Goal: Entertainment & Leisure: Consume media (video, audio)

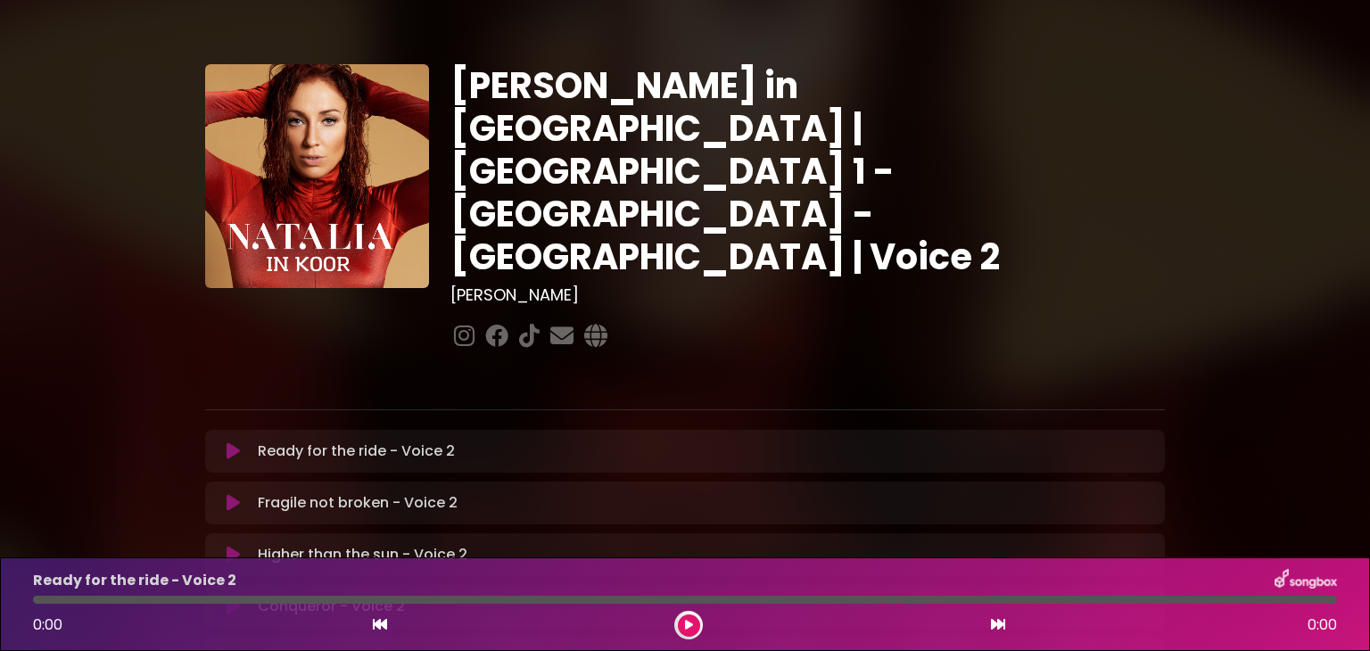
click at [695, 619] on button at bounding box center [689, 626] width 22 height 22
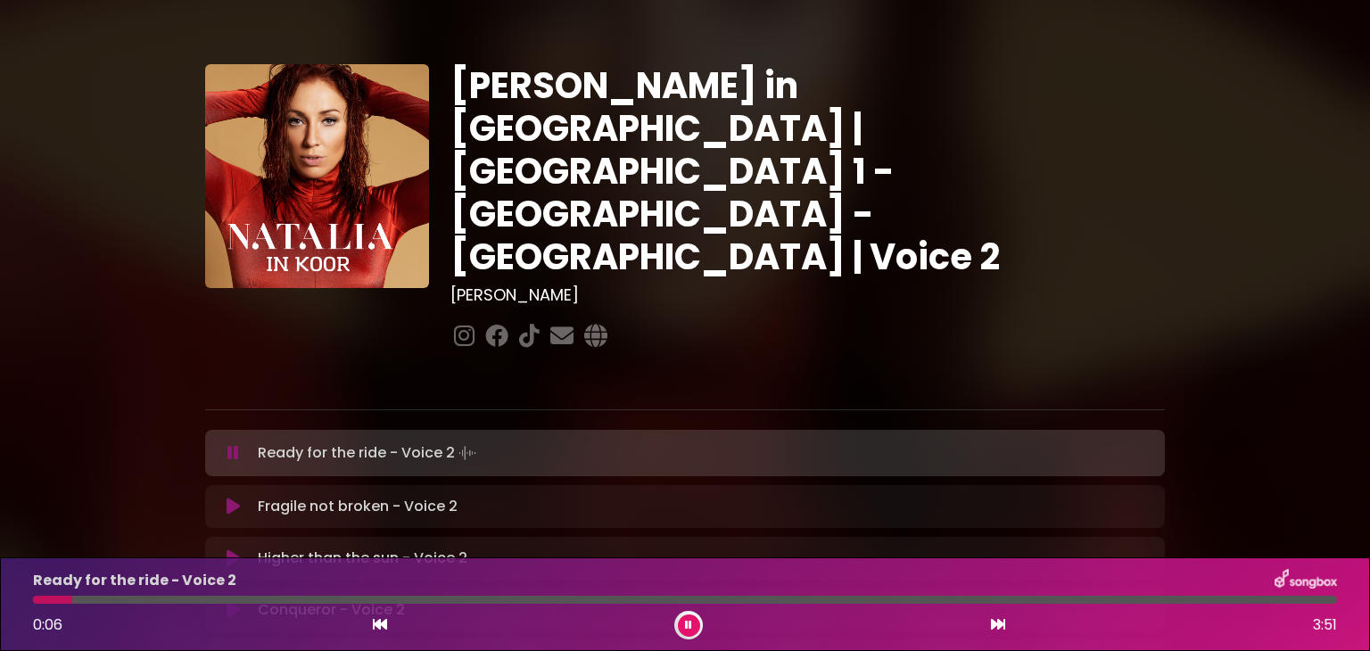
click at [683, 618] on button at bounding box center [689, 626] width 22 height 22
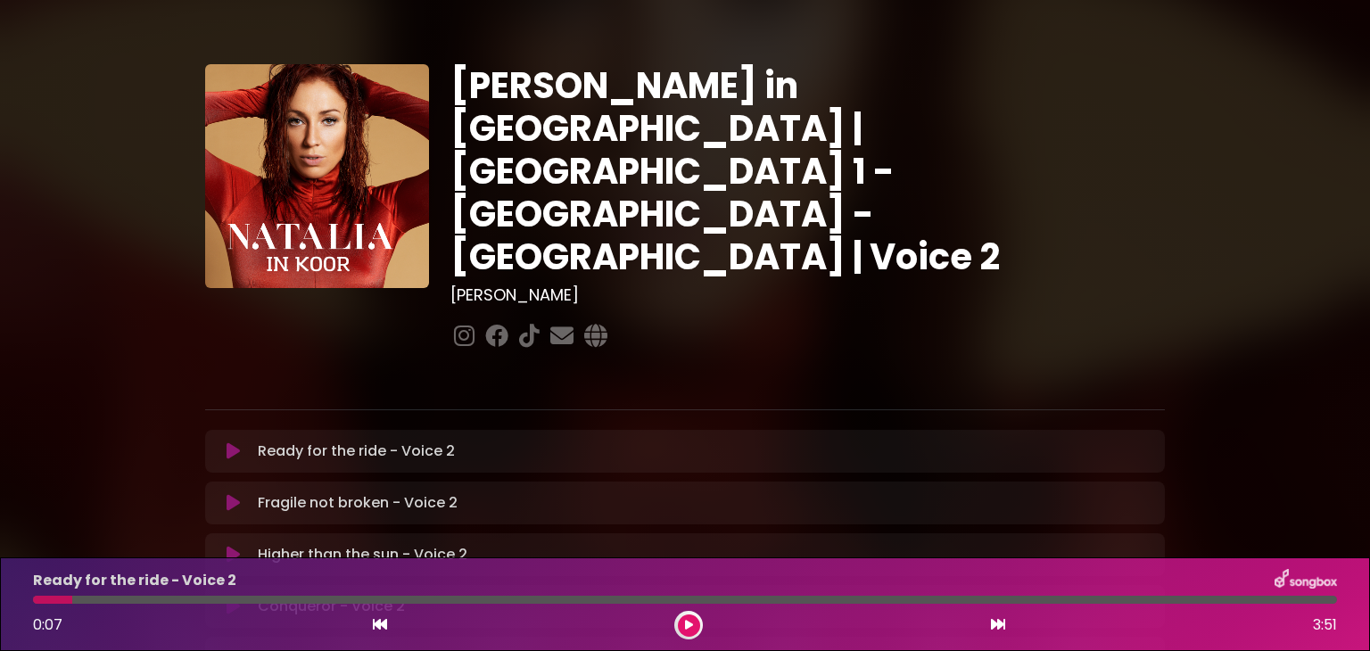
click at [683, 618] on button at bounding box center [689, 626] width 22 height 22
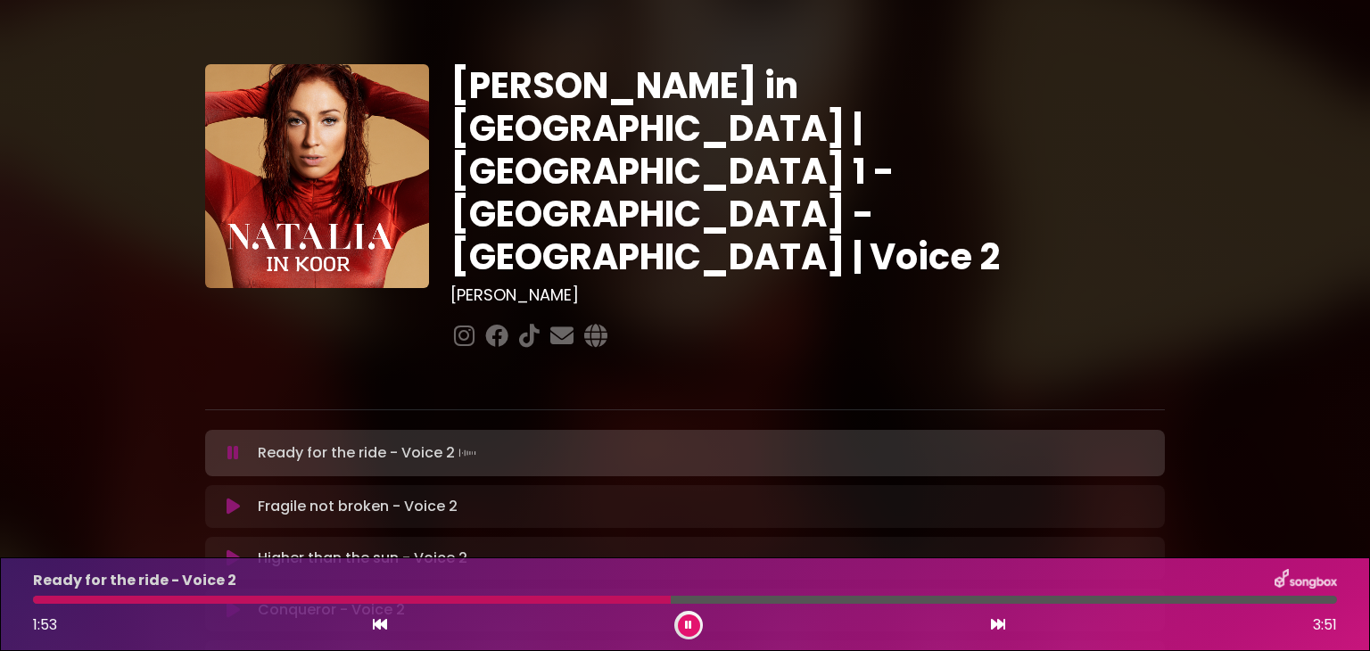
click at [683, 618] on button at bounding box center [689, 626] width 22 height 22
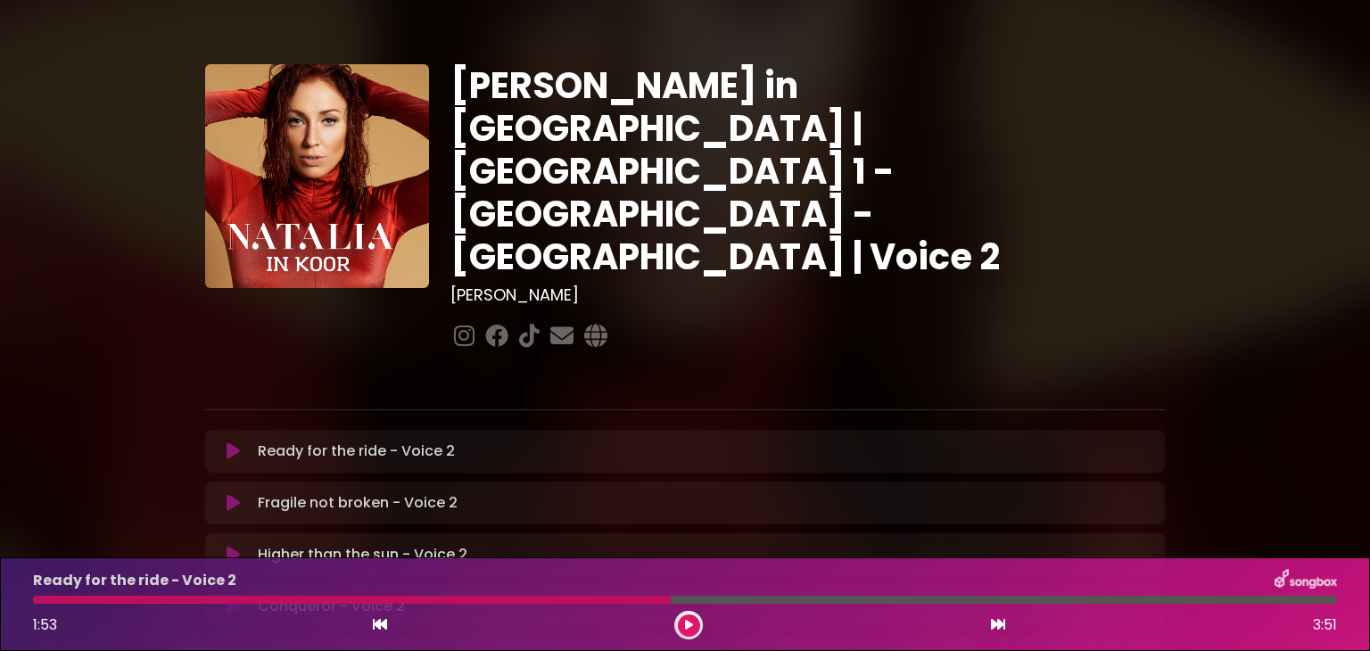
click at [683, 618] on button at bounding box center [689, 626] width 22 height 22
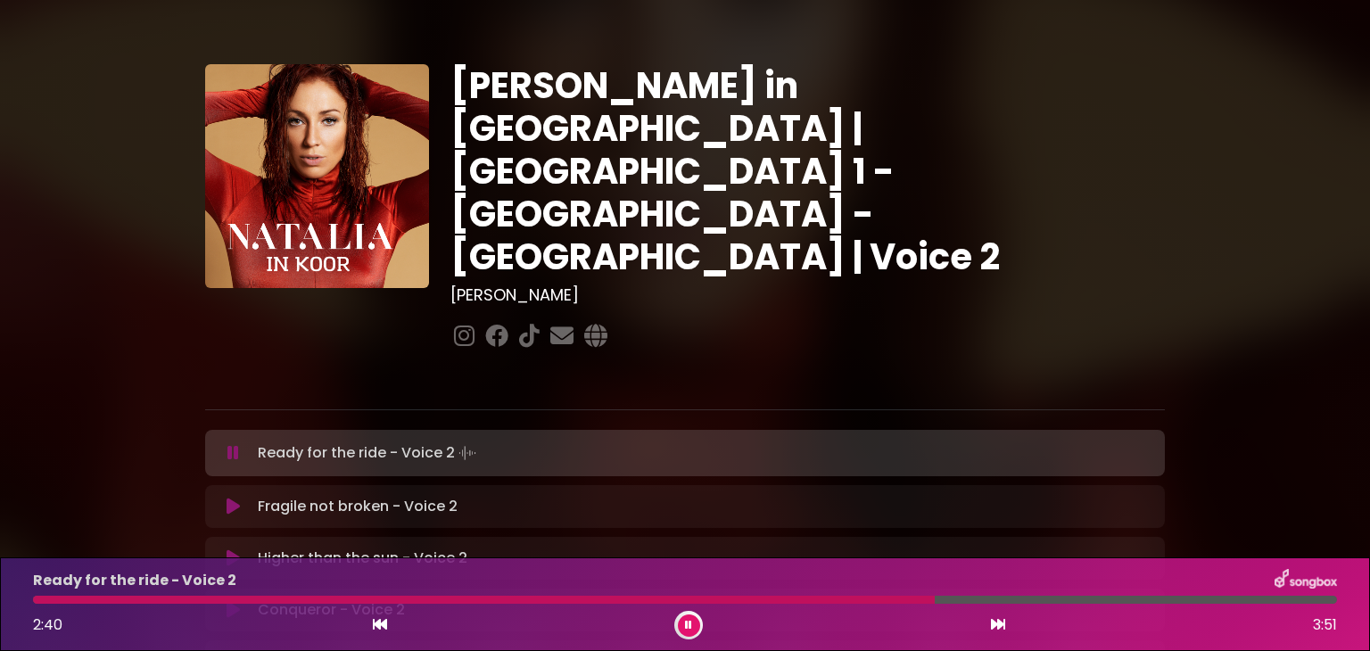
click at [683, 618] on button at bounding box center [689, 626] width 22 height 22
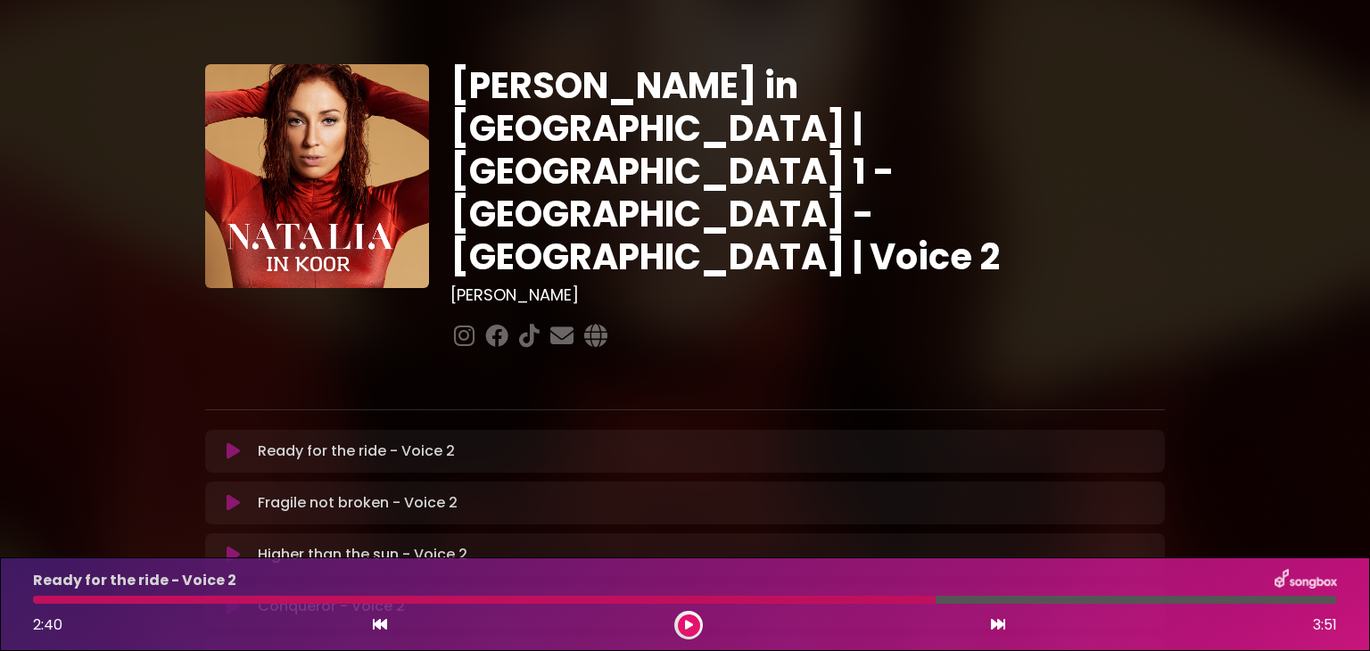
click at [683, 618] on button at bounding box center [689, 626] width 22 height 22
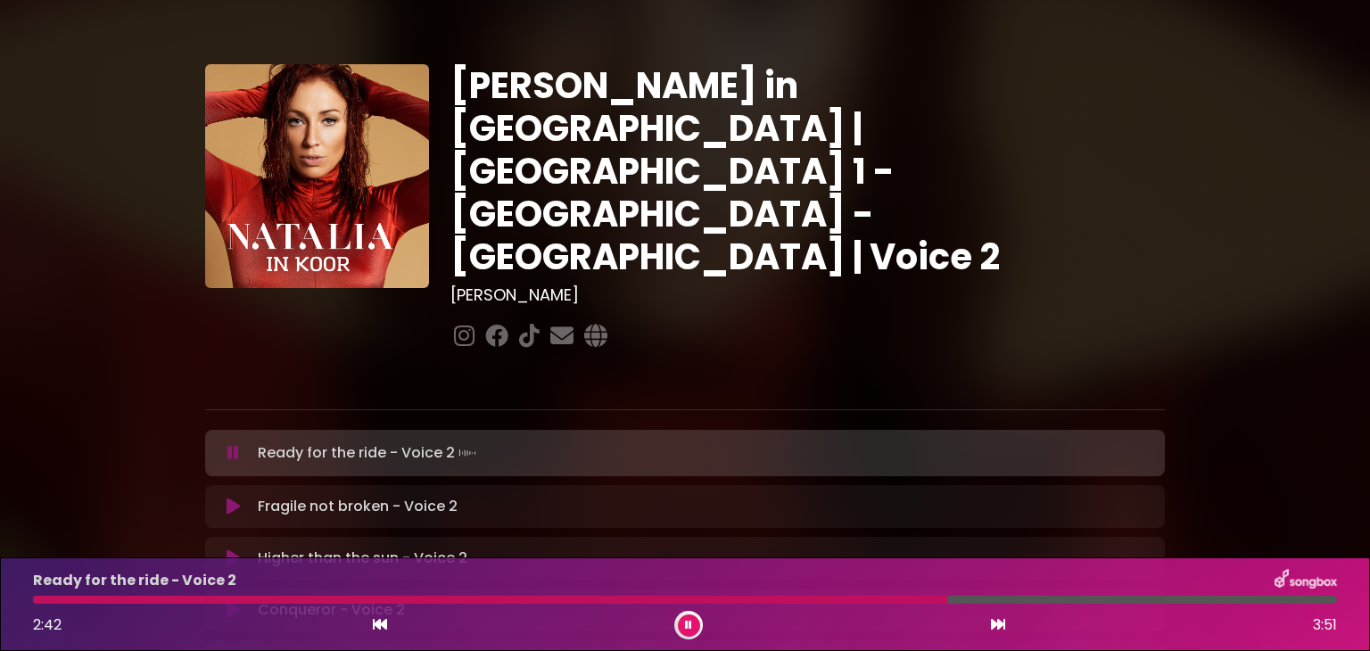
click at [683, 618] on button at bounding box center [689, 626] width 22 height 22
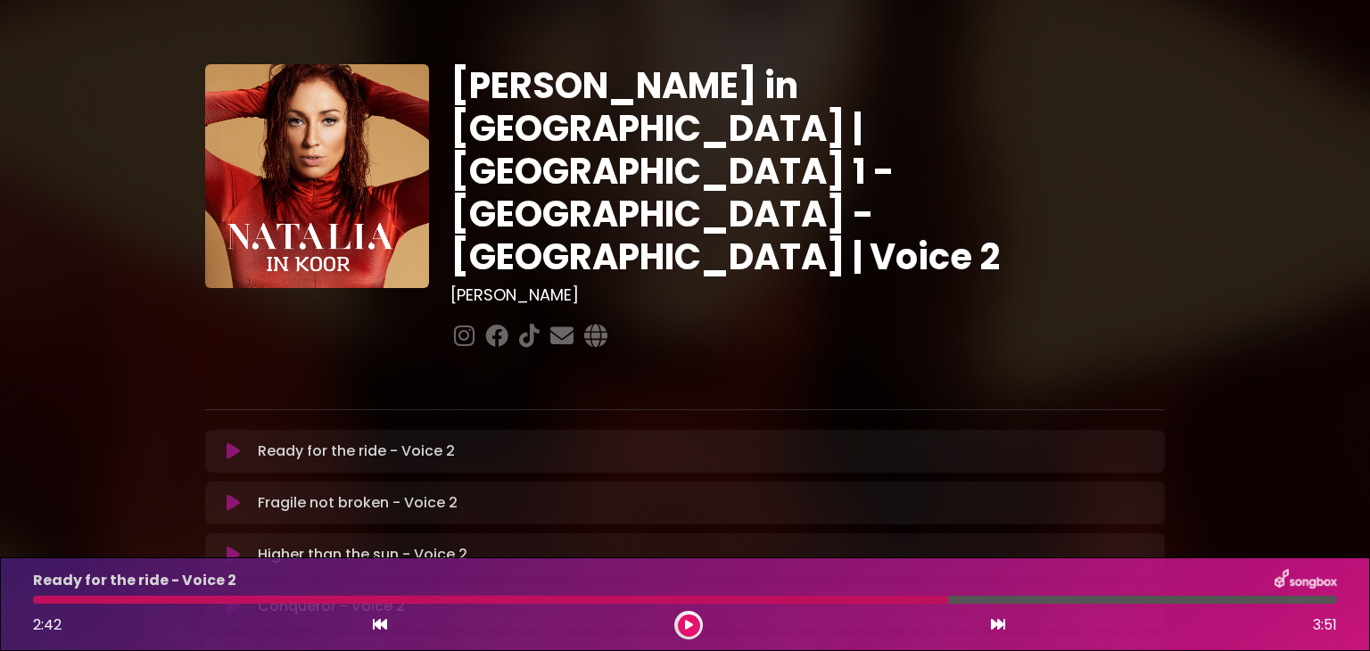
click at [38, 597] on div at bounding box center [490, 600] width 915 height 8
drag, startPoint x: 38, startPoint y: 597, endPoint x: 689, endPoint y: 624, distance: 651.0
click at [689, 624] on icon at bounding box center [689, 625] width 8 height 11
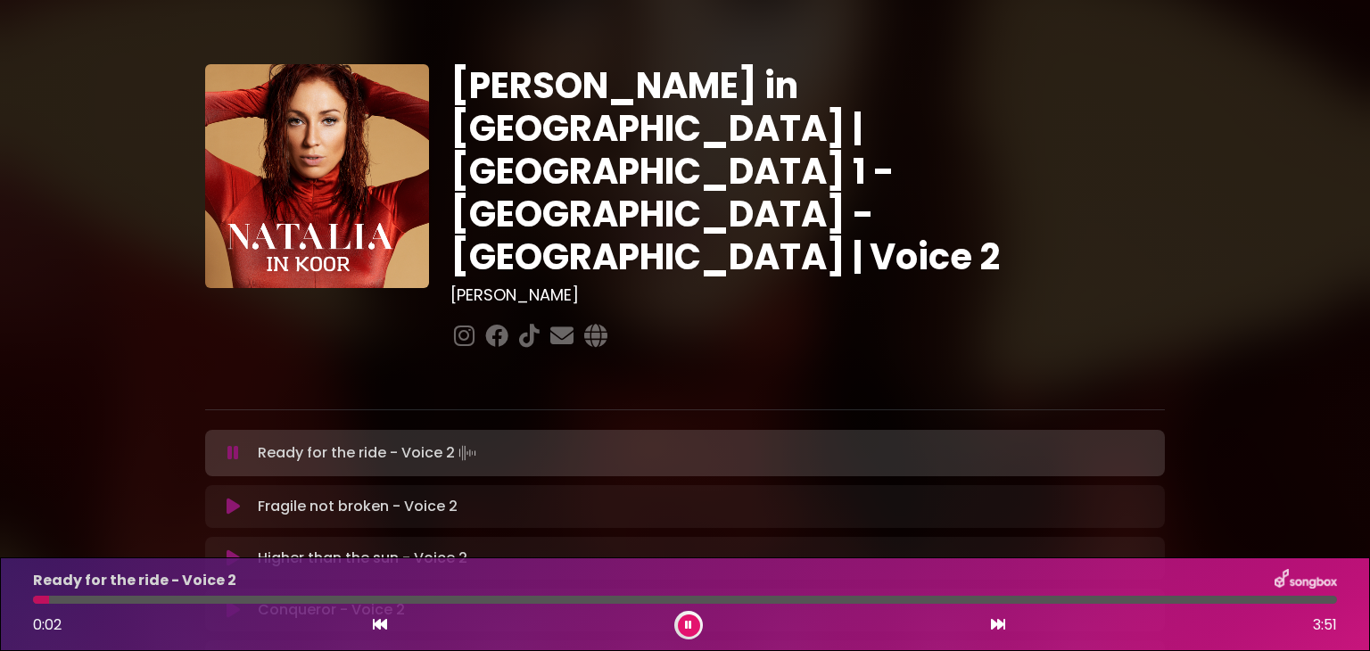
click at [689, 624] on icon at bounding box center [688, 625] width 7 height 11
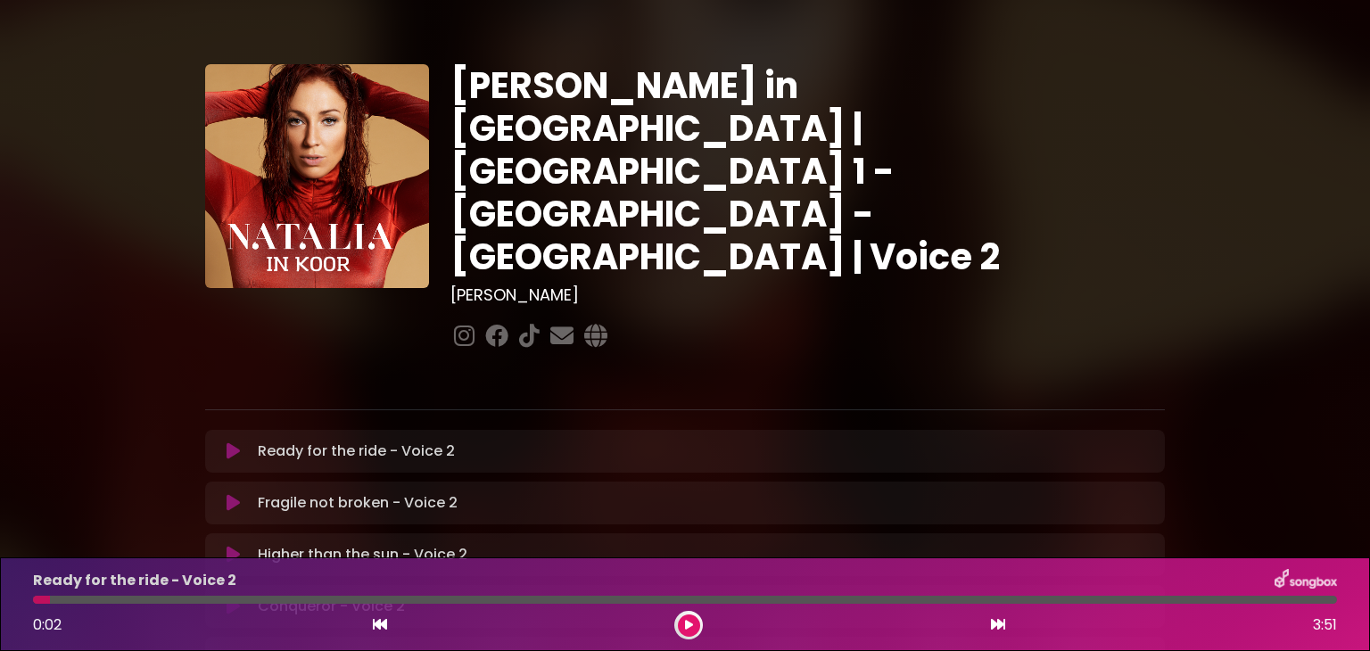
click at [689, 624] on icon at bounding box center [689, 625] width 8 height 11
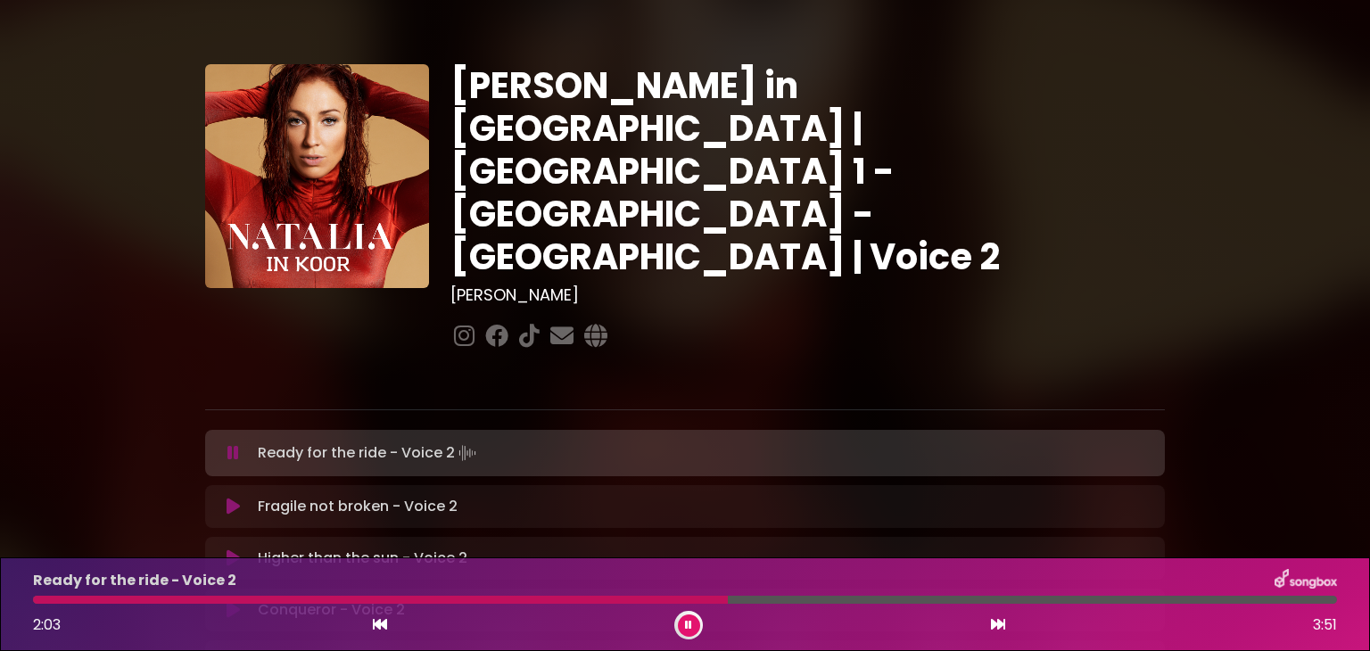
click at [689, 624] on icon at bounding box center [688, 625] width 7 height 11
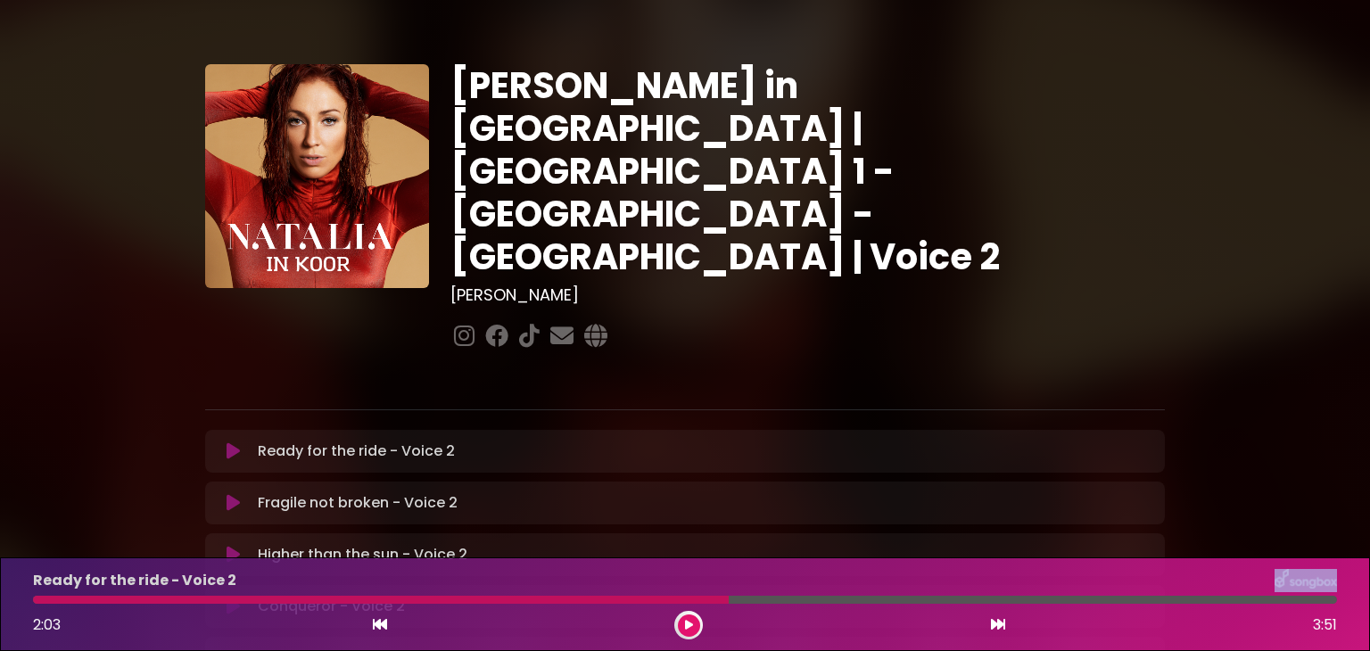
drag, startPoint x: 578, startPoint y: 592, endPoint x: 576, endPoint y: 600, distance: 9.1
click at [576, 600] on div "Ready for the ride - Voice 2 2:03 3:51" at bounding box center [685, 604] width 1326 height 70
click at [576, 600] on div at bounding box center [381, 600] width 696 height 8
click at [692, 626] on button at bounding box center [689, 626] width 22 height 22
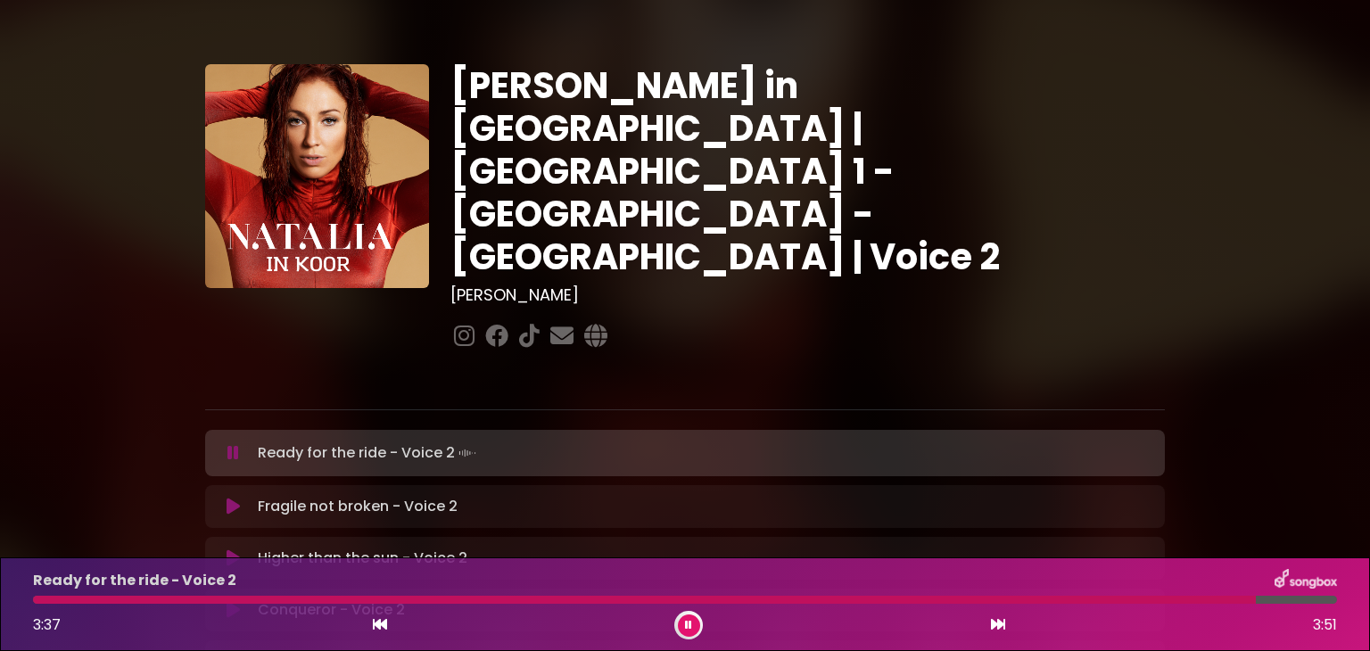
click at [692, 626] on button at bounding box center [689, 626] width 22 height 22
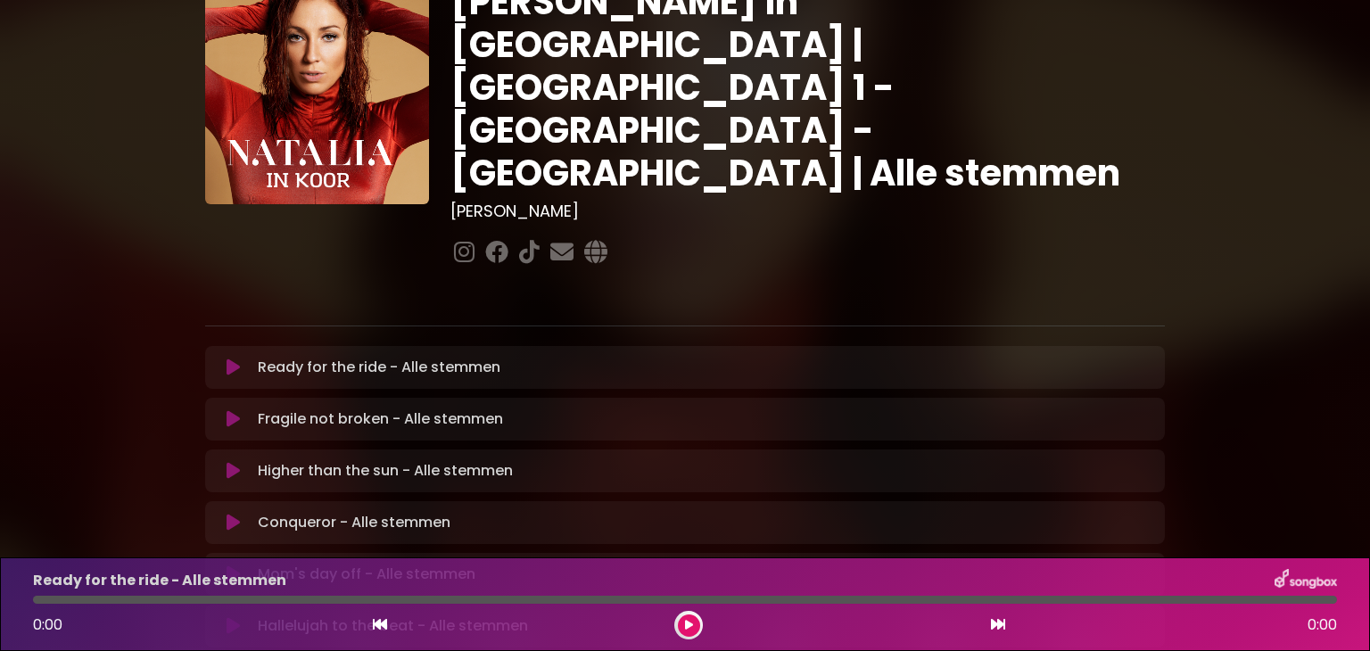
scroll to position [96, 0]
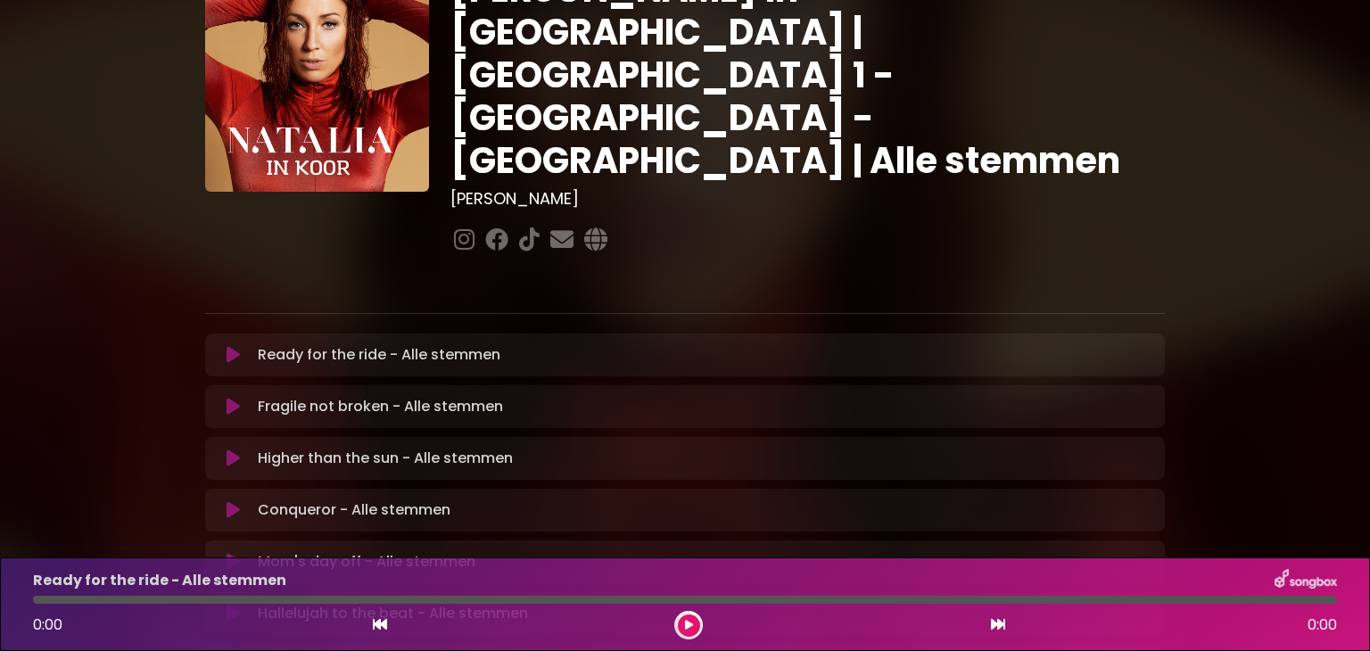
click at [364, 344] on p "Ready for the ride - Alle stemmen Loading Track..." at bounding box center [379, 354] width 243 height 21
click at [687, 623] on icon at bounding box center [689, 625] width 8 height 11
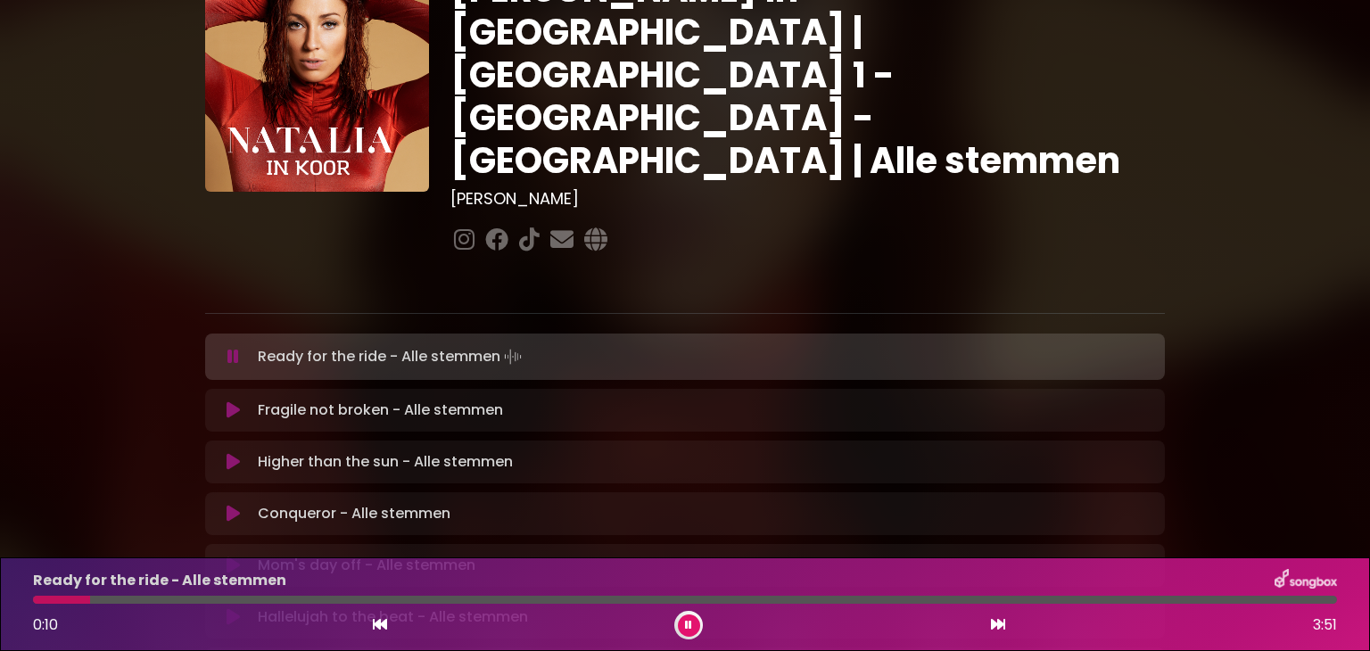
click at [687, 623] on icon at bounding box center [688, 625] width 7 height 11
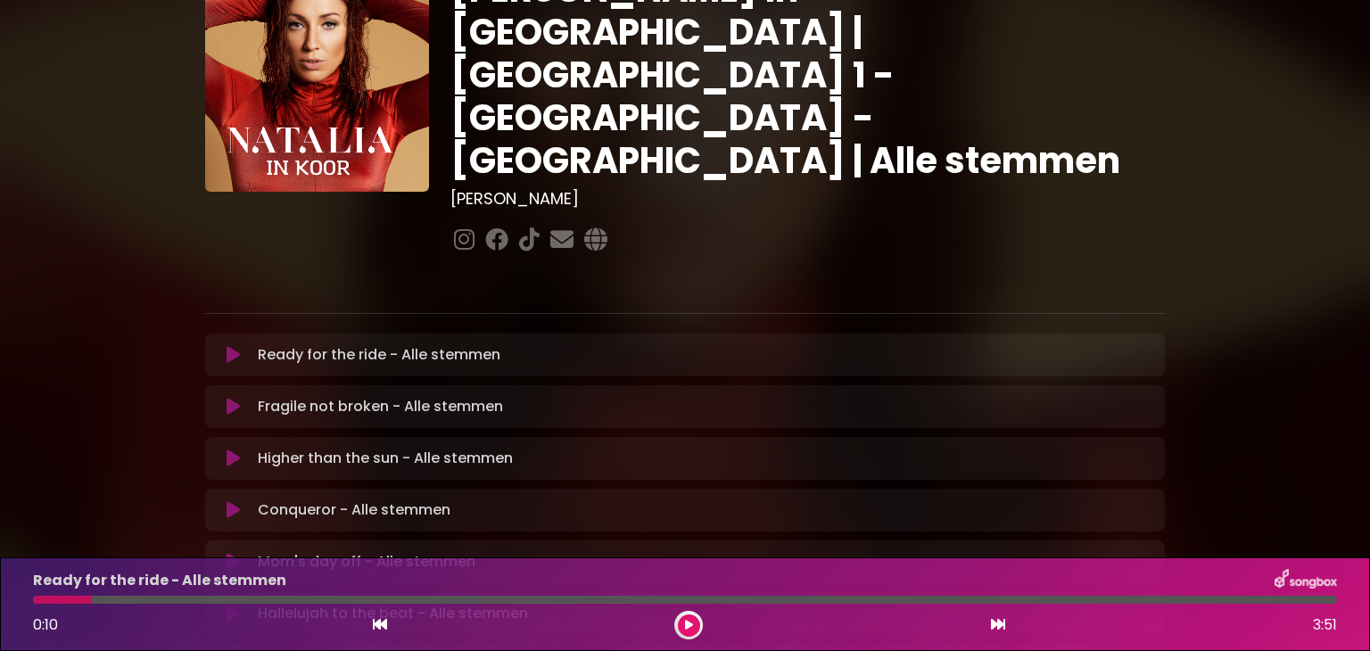
drag, startPoint x: 36, startPoint y: 598, endPoint x: 848, endPoint y: 449, distance: 825.5
click at [848, 500] on div "Conqueror - Alle stemmen Loading Track..." at bounding box center [703, 510] width 904 height 21
click at [685, 625] on icon at bounding box center [689, 625] width 8 height 11
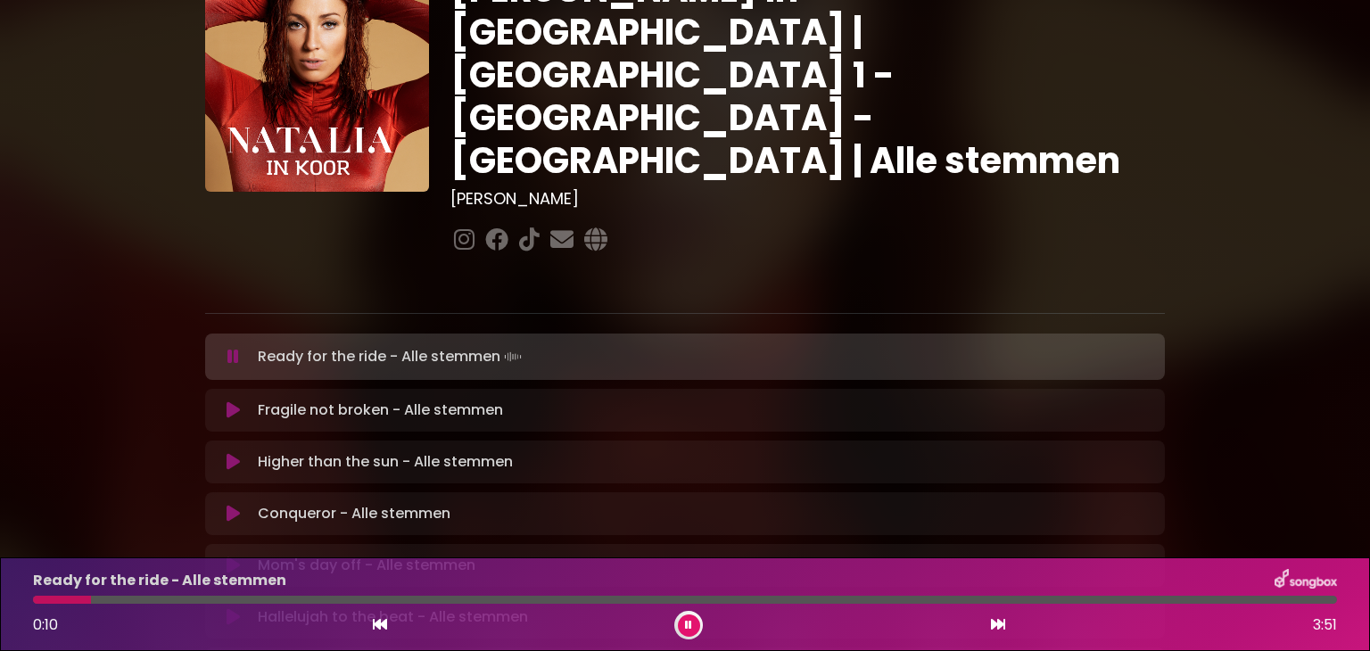
click at [684, 625] on button at bounding box center [689, 626] width 22 height 22
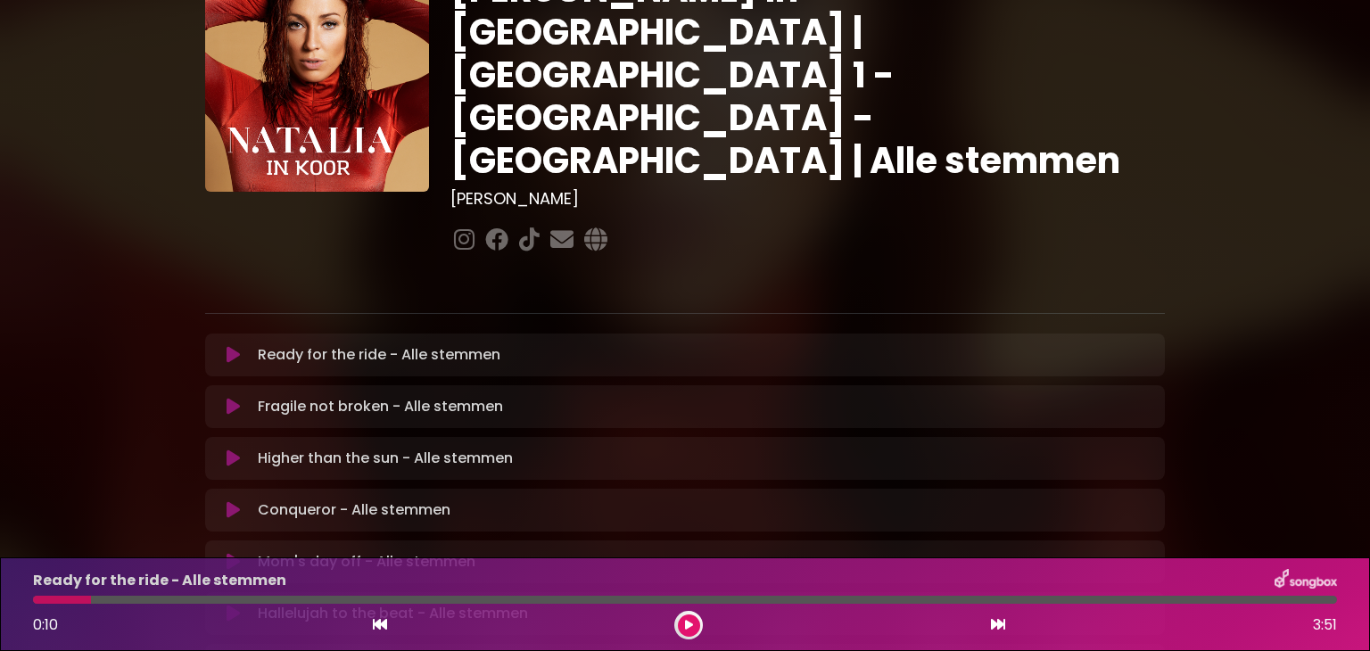
click at [685, 625] on icon at bounding box center [689, 625] width 8 height 11
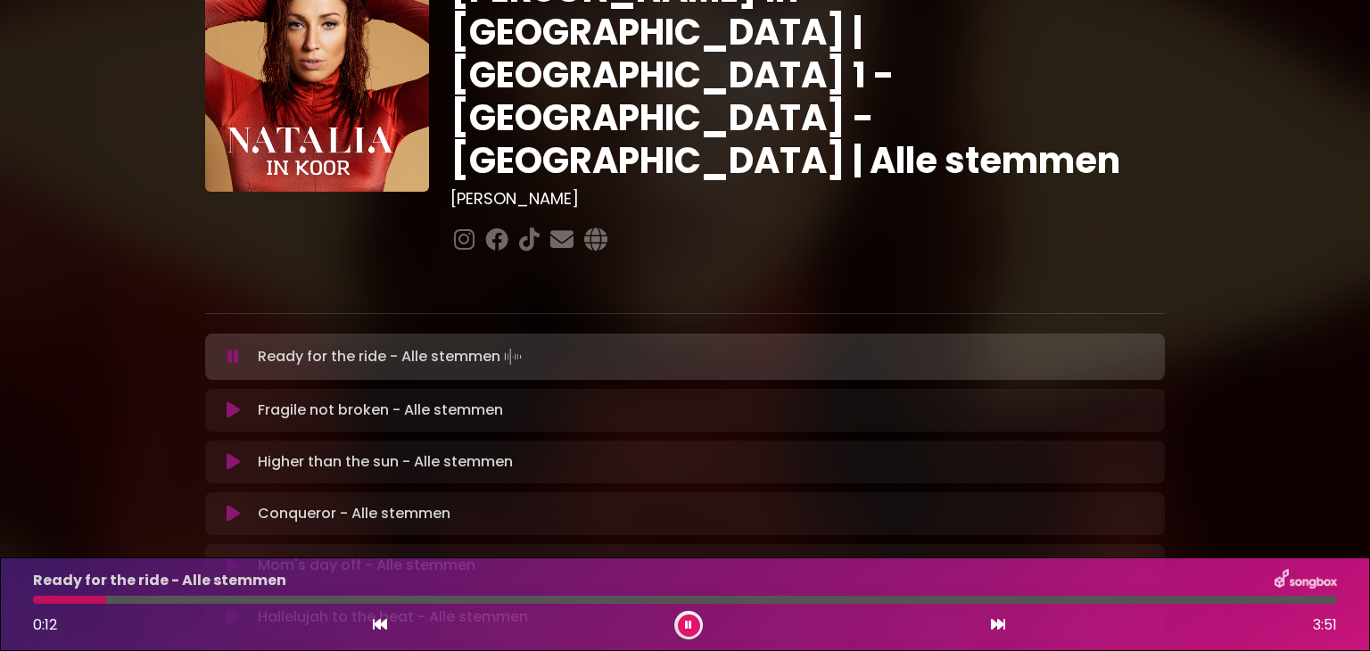
click at [38, 604] on div "Ready for the ride - Alle stemmen 0:12 3:51" at bounding box center [685, 604] width 1326 height 70
click at [38, 604] on div "Ready for the ride - Alle stemmen 0:14 3:51" at bounding box center [685, 604] width 1326 height 70
click at [239, 348] on button at bounding box center [233, 357] width 35 height 18
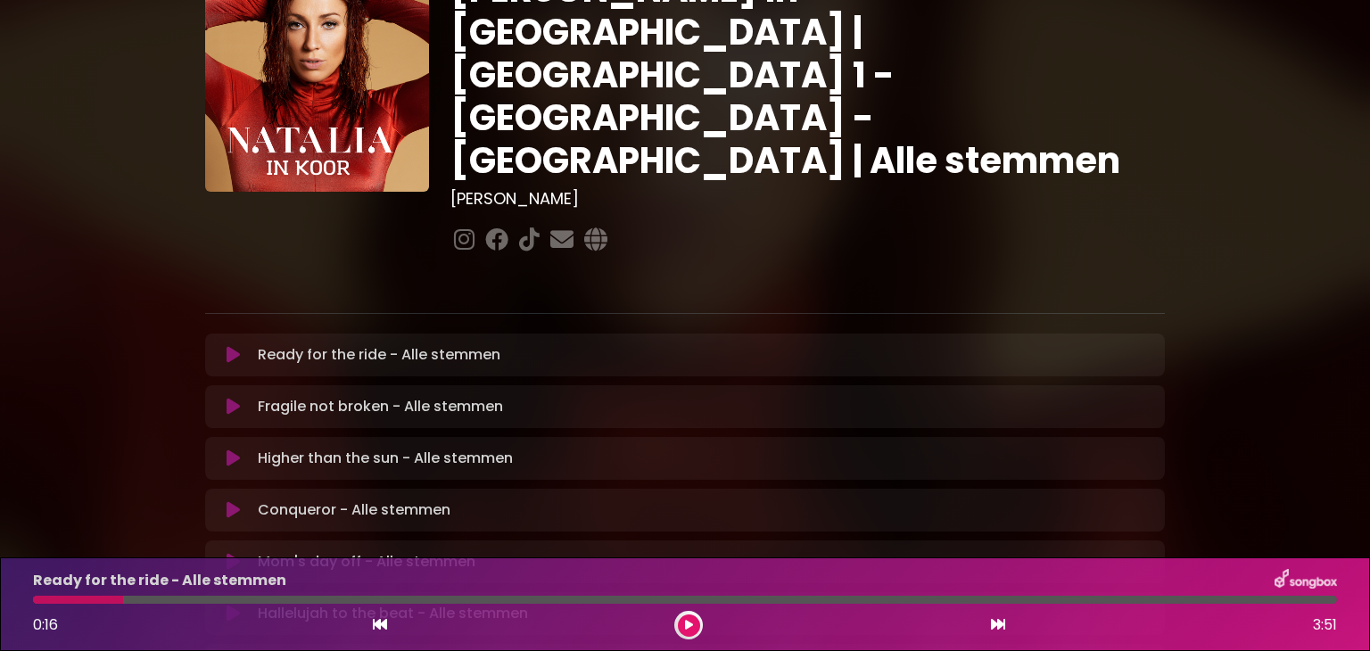
click at [995, 626] on icon at bounding box center [998, 624] width 14 height 14
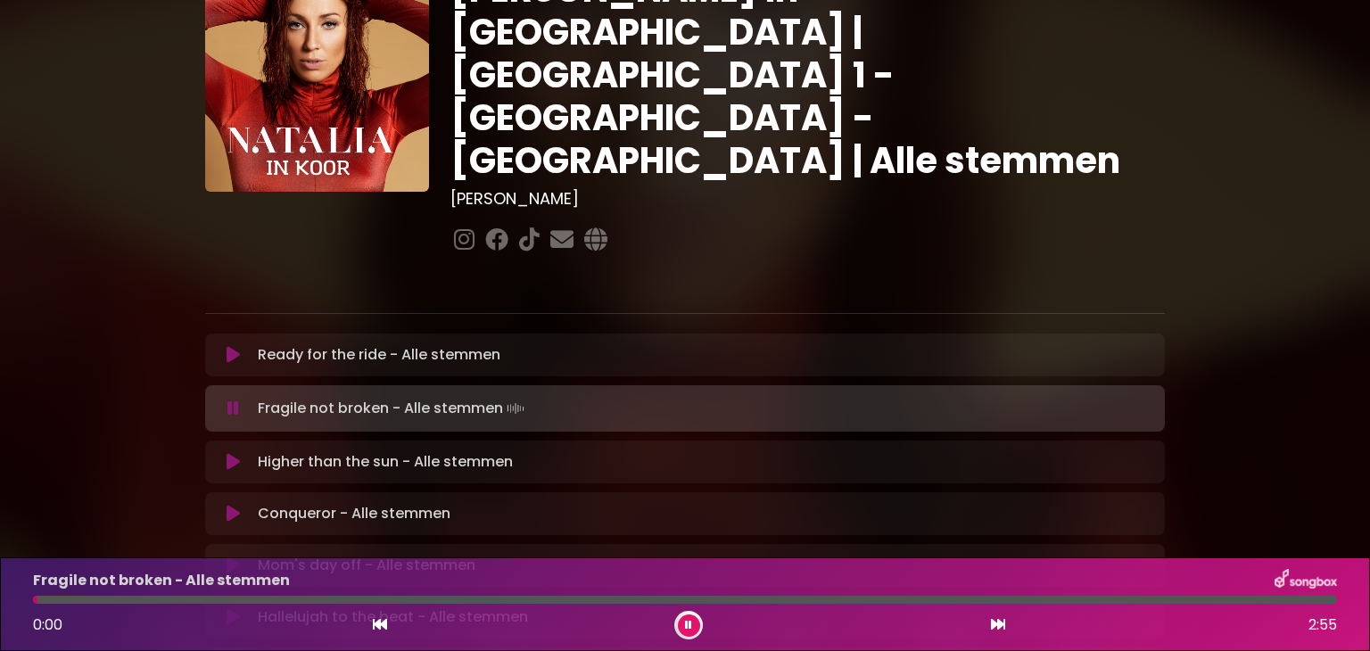
click at [375, 618] on icon at bounding box center [380, 624] width 14 height 14
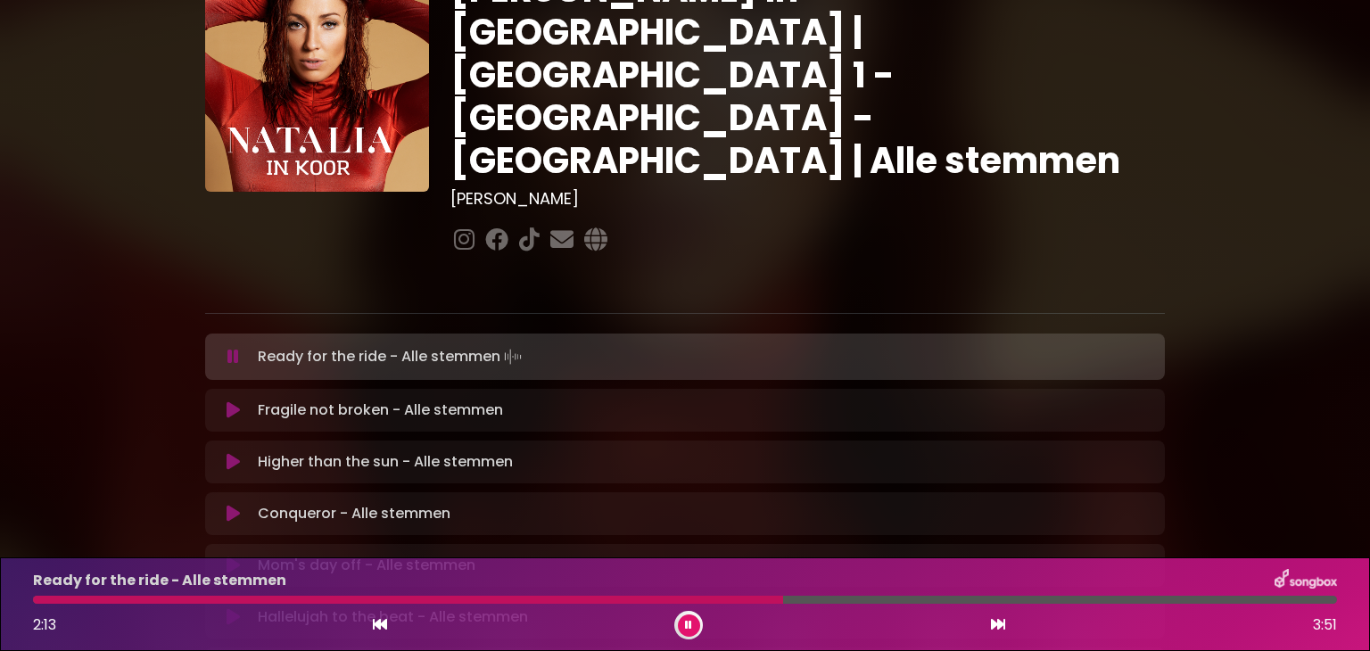
click at [691, 625] on icon at bounding box center [688, 625] width 7 height 11
